Goal: Communication & Community: Answer question/provide support

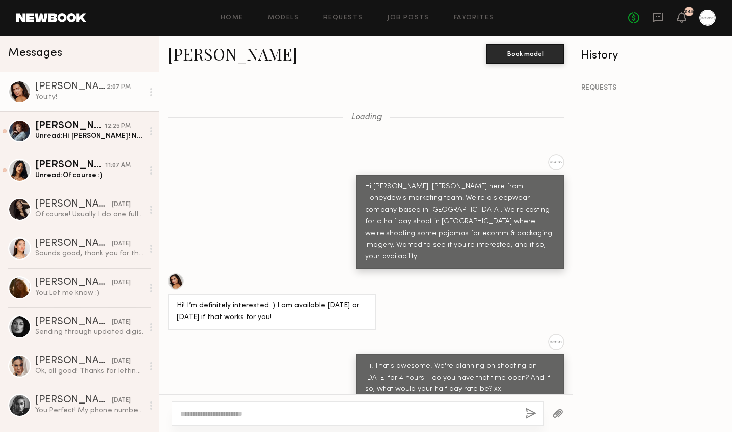
scroll to position [881, 0]
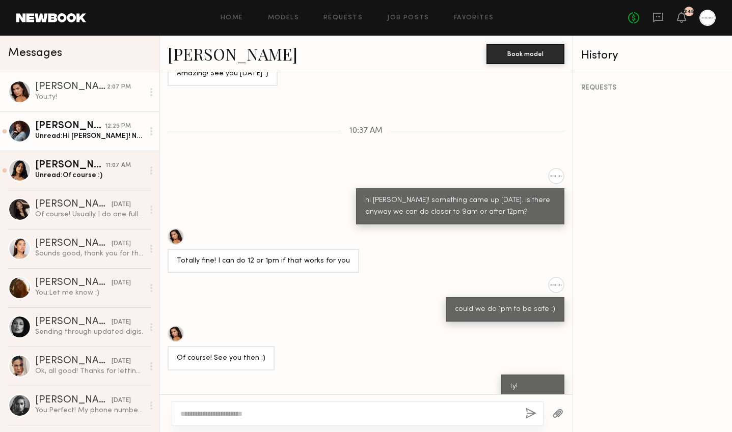
click at [85, 127] on div "[PERSON_NAME]" at bounding box center [70, 126] width 70 height 10
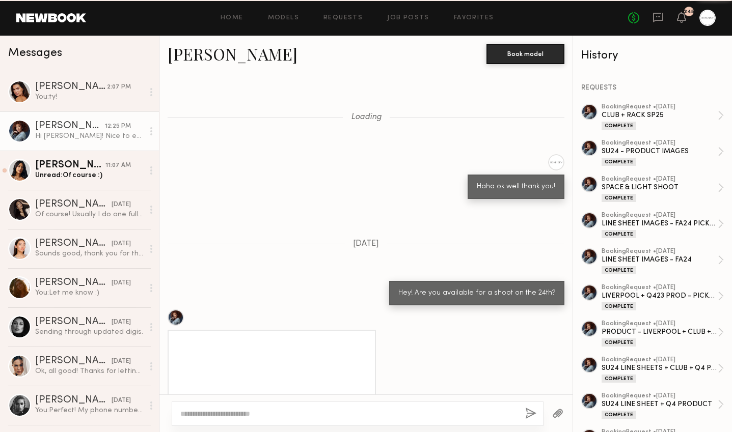
scroll to position [799, 0]
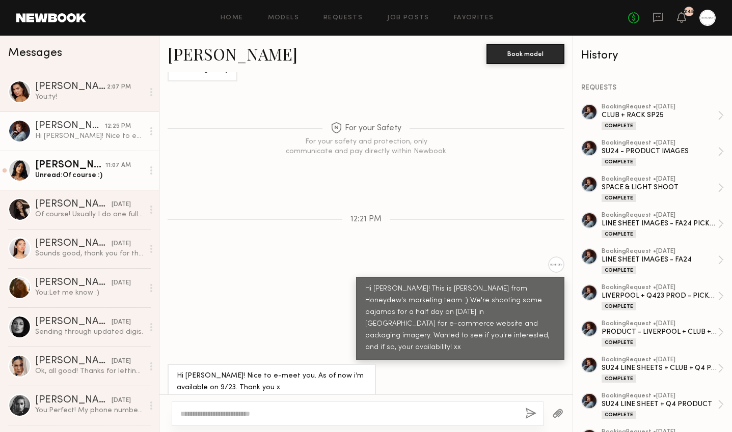
click at [83, 160] on div "[PERSON_NAME]" at bounding box center [70, 165] width 70 height 10
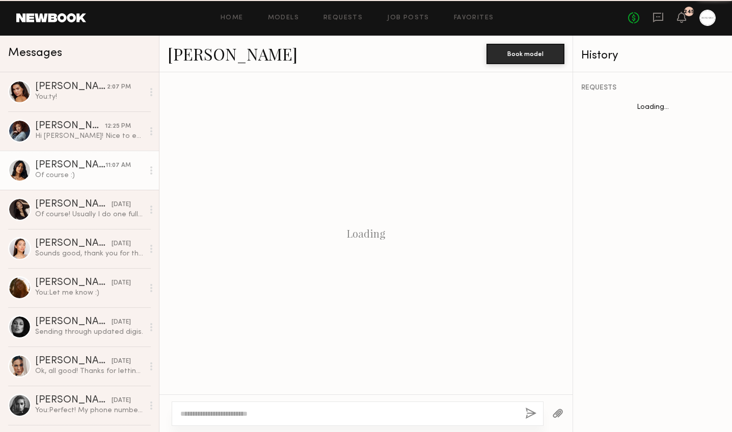
scroll to position [564, 0]
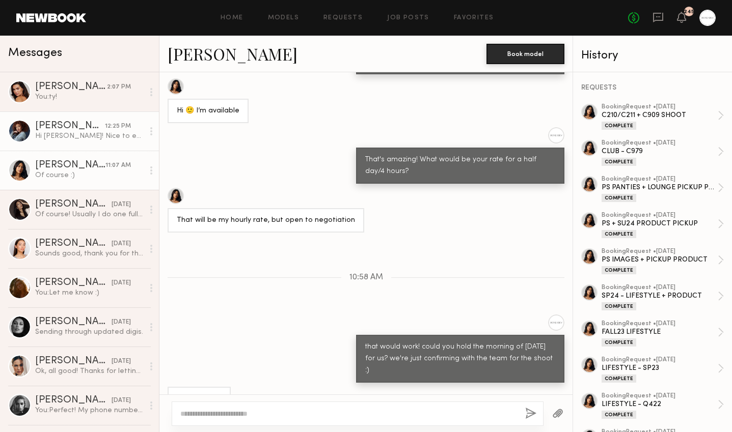
click at [67, 117] on link "[PERSON_NAME] 12:25 PM Hi [PERSON_NAME]! Nice to e-meet you. As of now i’m avai…" at bounding box center [79, 130] width 159 height 39
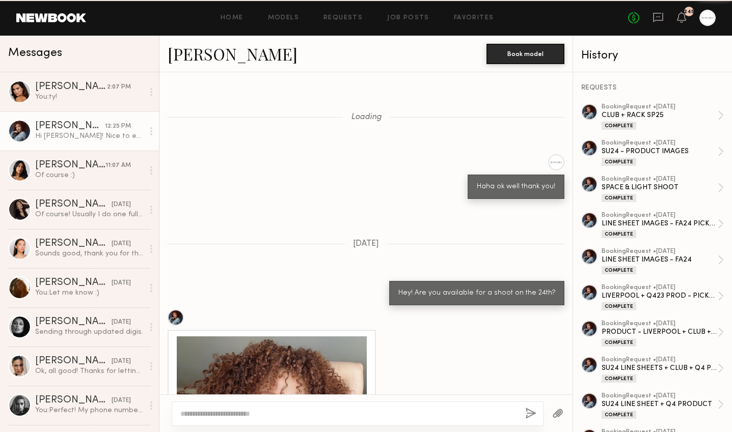
scroll to position [799, 0]
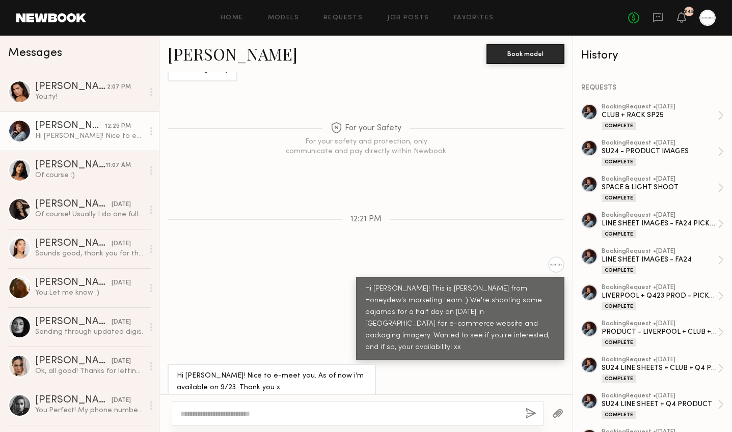
click at [244, 410] on textarea at bounding box center [348, 414] width 337 height 10
type textarea "**********"
click at [524, 416] on div "**********" at bounding box center [358, 414] width 372 height 24
click at [527, 413] on button "button" at bounding box center [530, 414] width 11 height 13
